Goal: Task Accomplishment & Management: Manage account settings

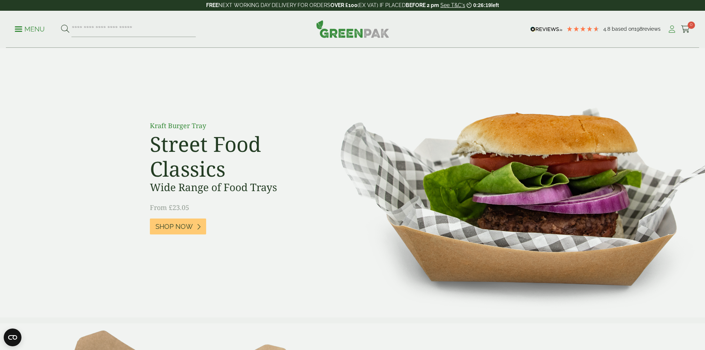
click at [672, 28] on icon at bounding box center [671, 29] width 9 height 7
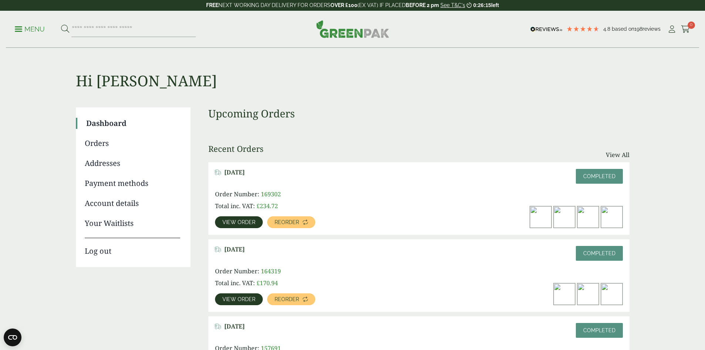
click at [93, 141] on link "Orders" at bounding box center [132, 143] width 95 height 11
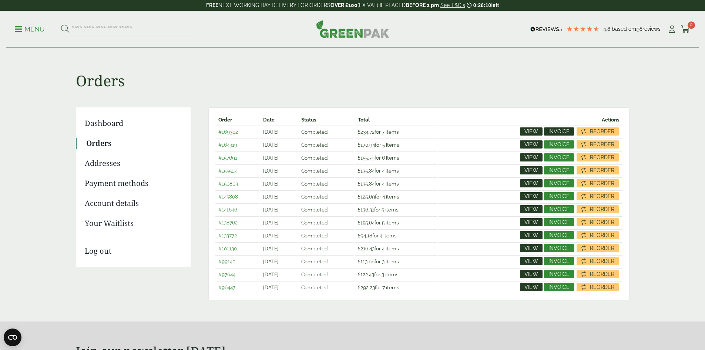
click at [562, 130] on span "Invoice" at bounding box center [558, 131] width 21 height 5
